Goal: Obtain resource: Download file/media

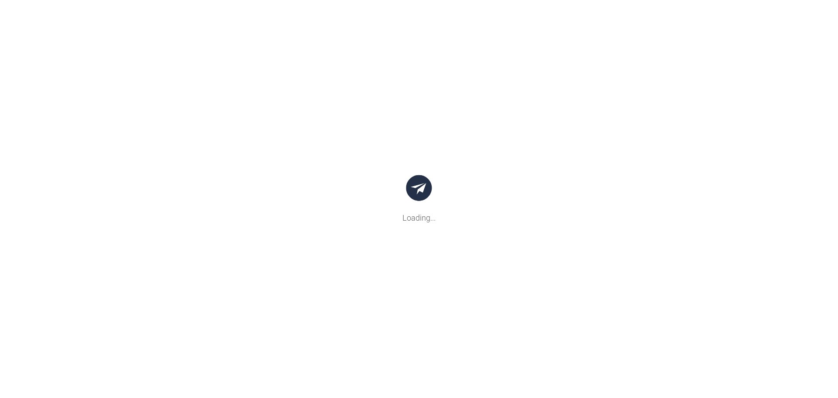
click at [47, 12] on body ".bocls-1{fill:#26354a;fill-rule:evenodd} Loading... {{warning.title}} × {{proce…" at bounding box center [419, 199] width 838 height 398
click at [60, 67] on body ".bocls-1{fill:#26354a;fill-rule:evenodd} Loading... {{warning.title}} × {{proce…" at bounding box center [419, 199] width 838 height 398
click at [65, 122] on body ".bocls-1{fill:#26354a;fill-rule:evenodd} Loading... {{warning.title}} × {{proce…" at bounding box center [419, 199] width 838 height 398
click at [50, 177] on body ".bocls-1{fill:#26354a;fill-rule:evenodd} Loading... {{warning.title}} × {{proce…" at bounding box center [419, 199] width 838 height 398
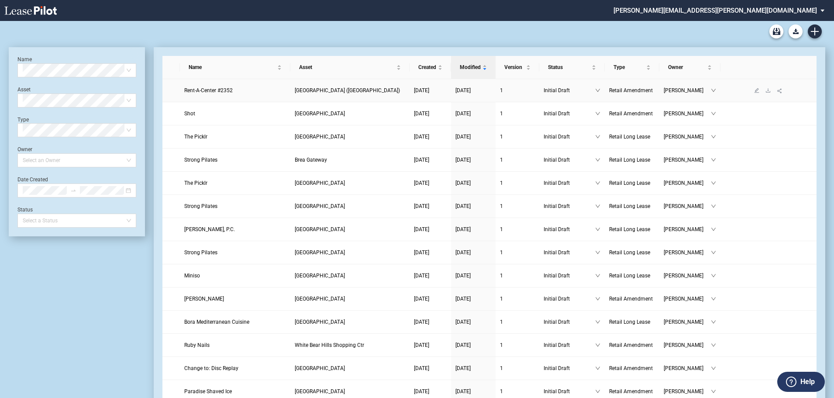
click at [198, 87] on span "Rent-A-Center #2352" at bounding box center [208, 90] width 48 height 6
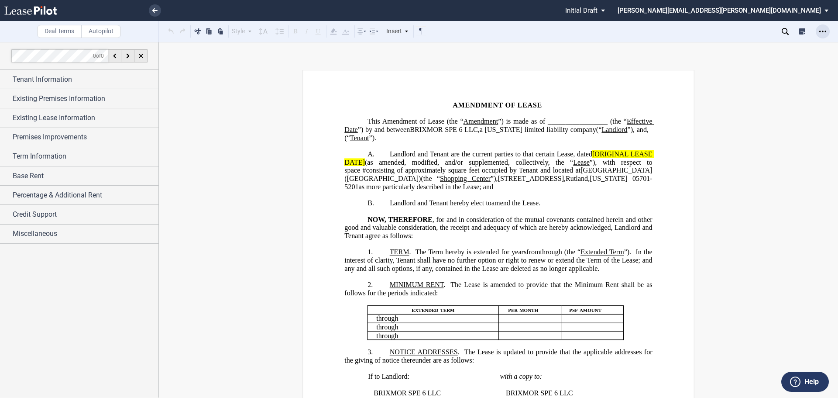
click at [822, 32] on icon "Open Lease options menu" at bounding box center [822, 31] width 7 height 7
click at [746, 45] on div "Download" at bounding box center [772, 46] width 107 height 7
click at [822, 31] on icon "Open Lease options menu" at bounding box center [822, 31] width 7 height 7
click at [737, 43] on div "Download" at bounding box center [772, 46] width 107 height 7
